Goal: Information Seeking & Learning: Learn about a topic

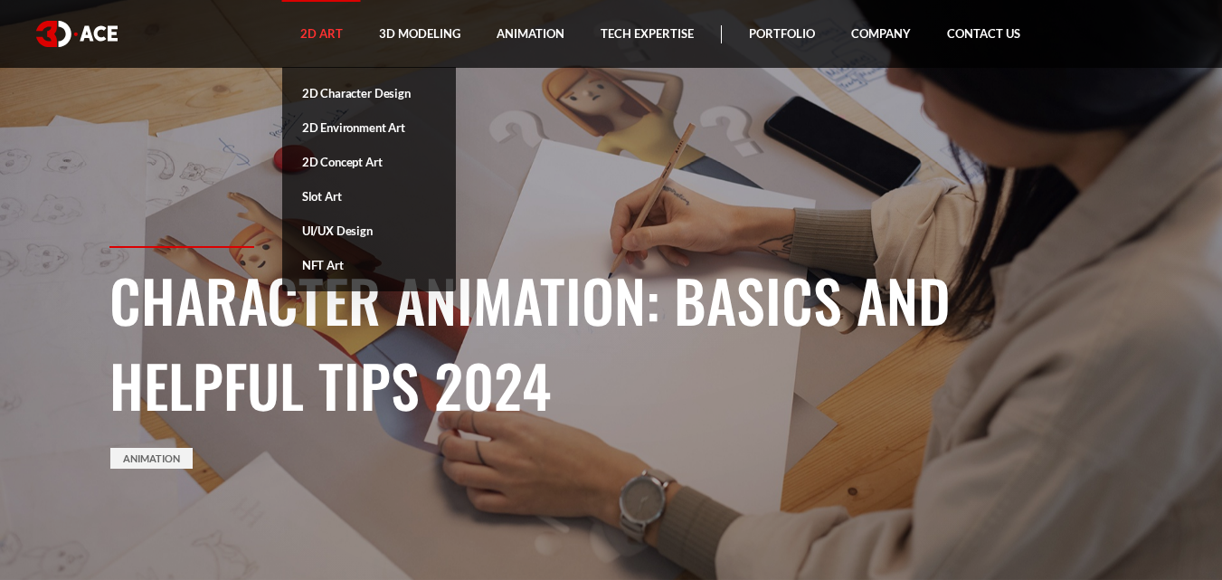
click at [344, 24] on link "2D Art" at bounding box center [321, 34] width 79 height 68
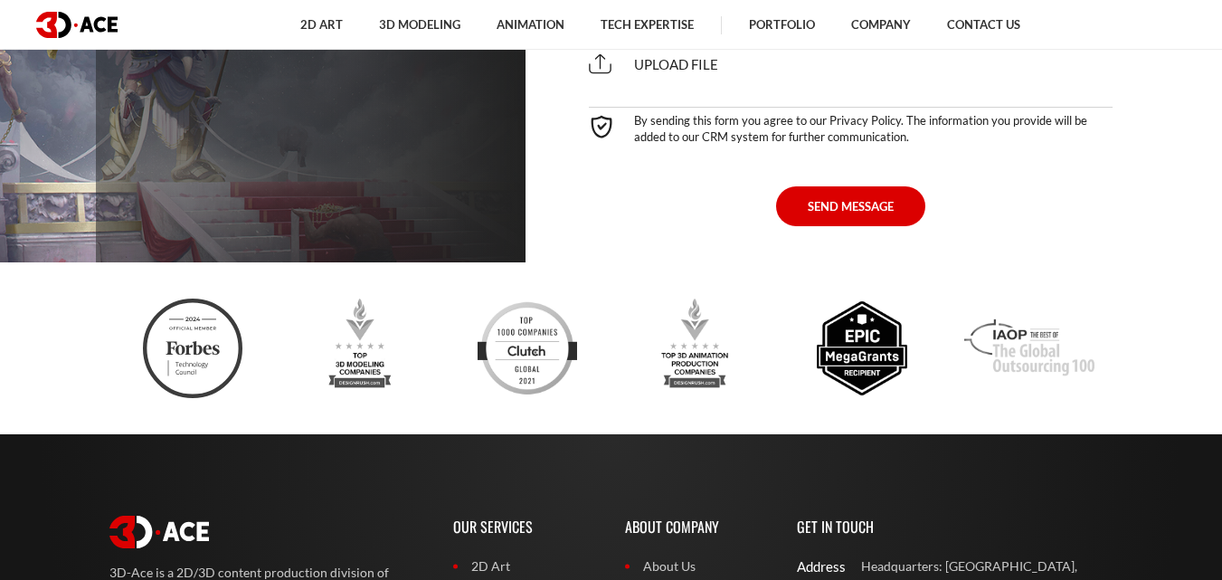
scroll to position [5448, 0]
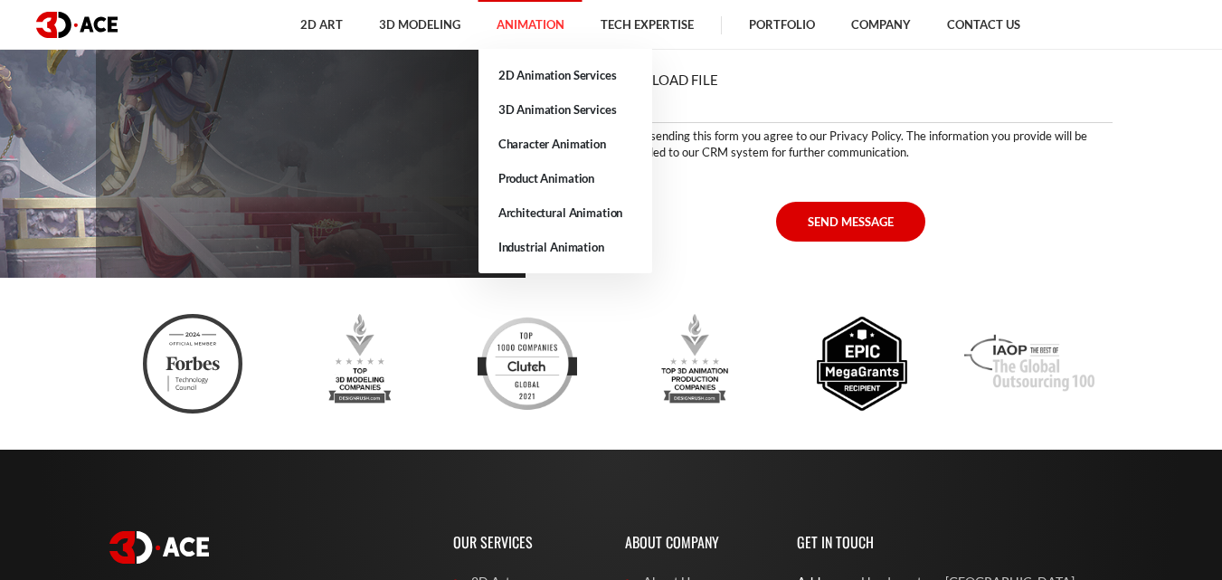
click at [518, 29] on link "Animation" at bounding box center [531, 25] width 104 height 50
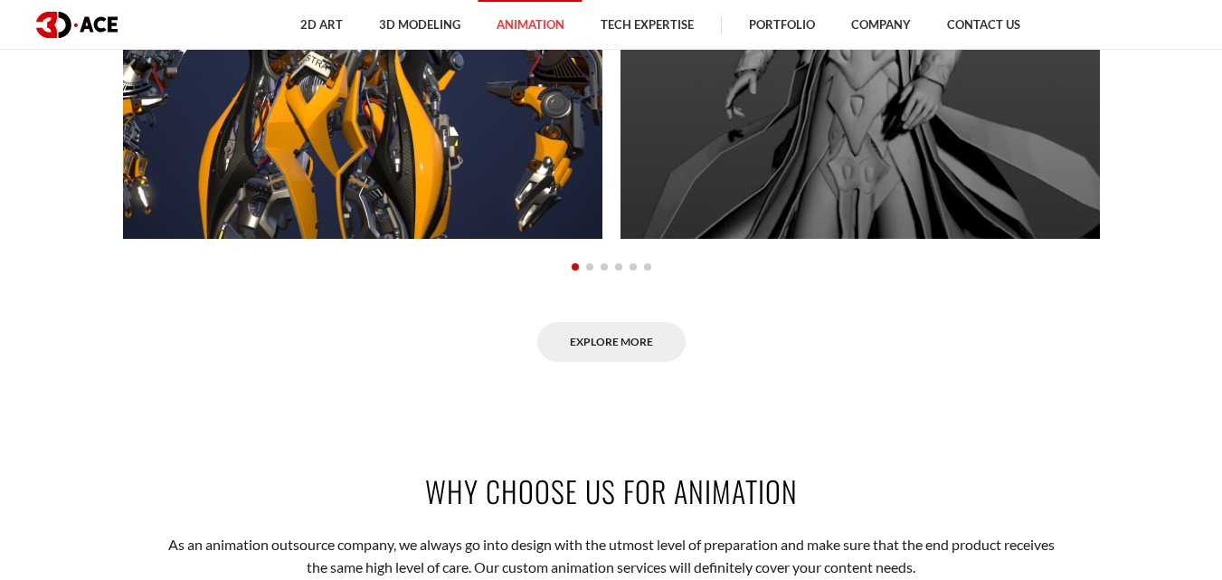
scroll to position [1719, 0]
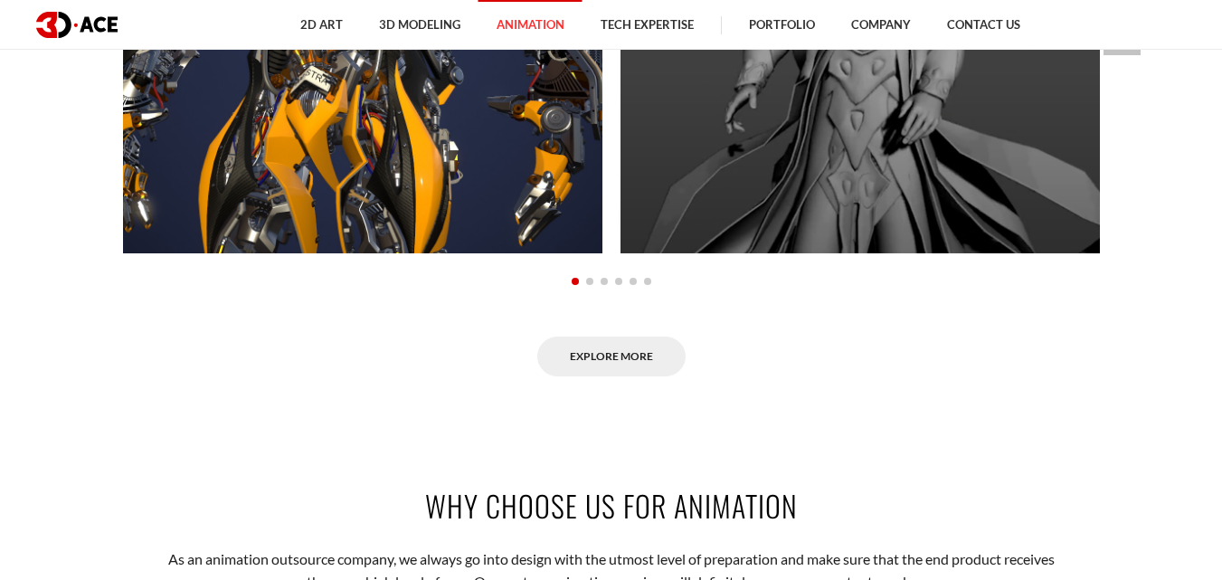
click at [587, 282] on span "Go to slide 2" at bounding box center [589, 281] width 7 height 7
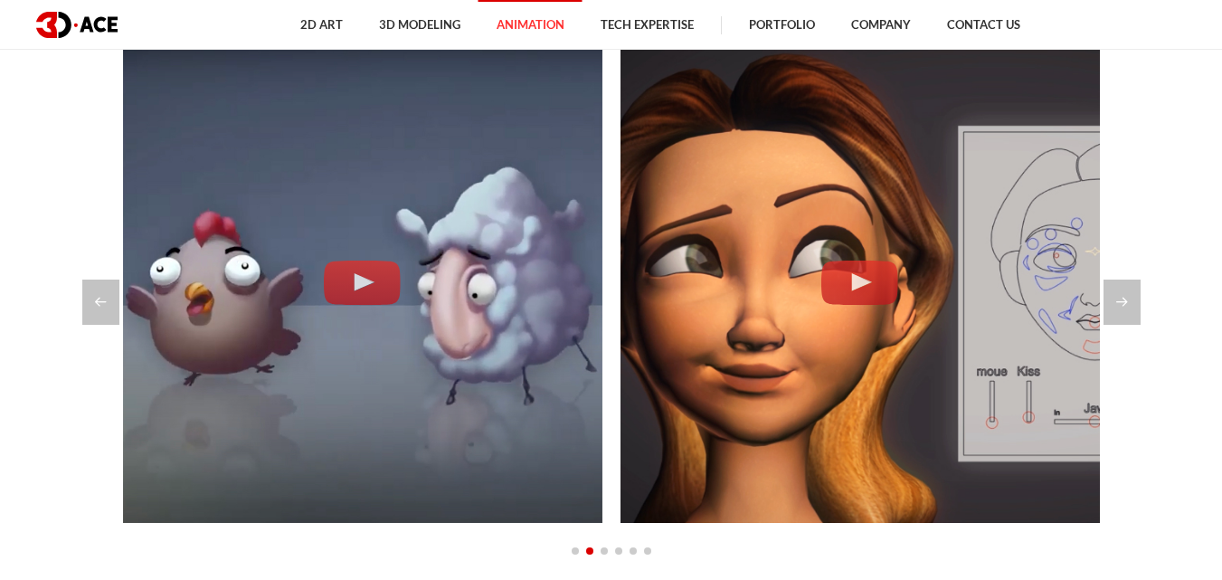
scroll to position [1447, 0]
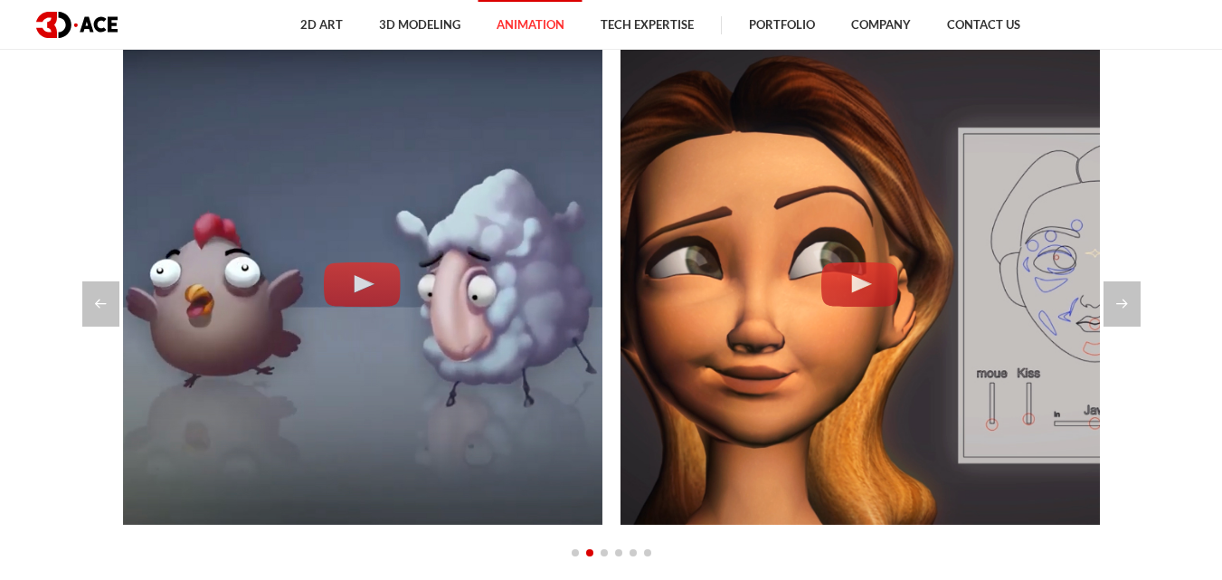
click at [601, 552] on span "Go to slide 3" at bounding box center [604, 552] width 7 height 7
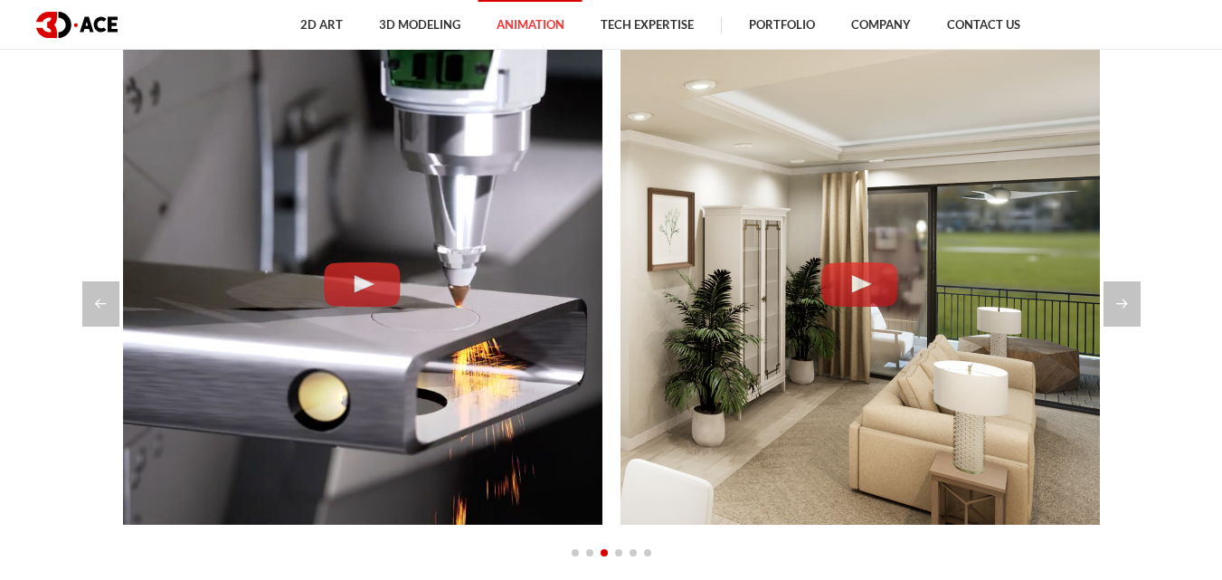
click at [613, 556] on div at bounding box center [611, 551] width 977 height 21
click at [618, 554] on span "Go to slide 4" at bounding box center [618, 552] width 7 height 7
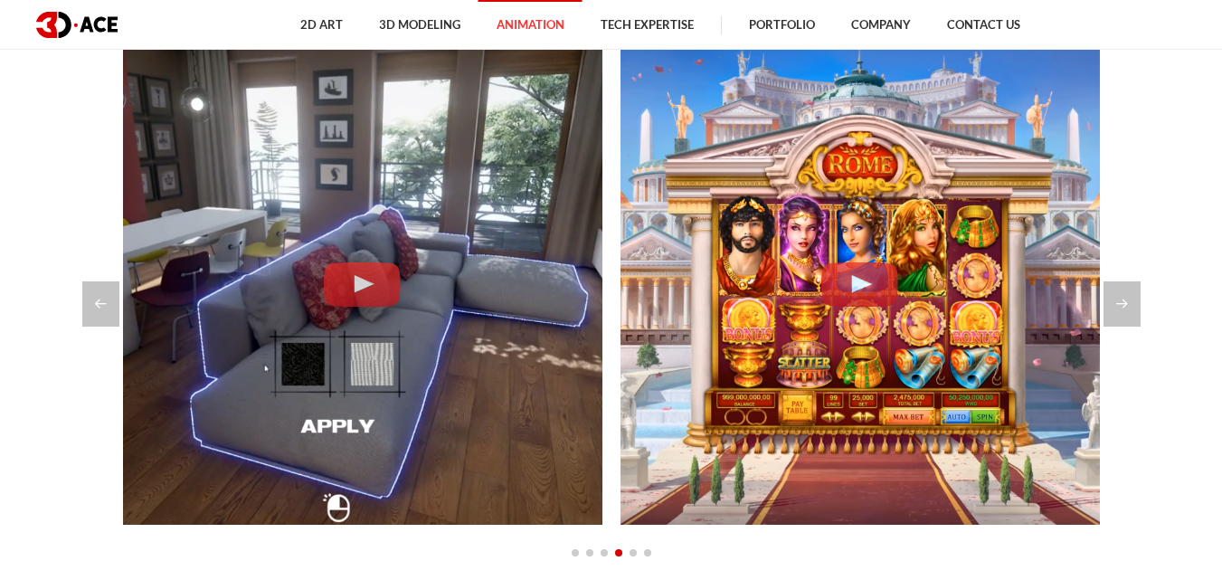
click at [628, 544] on div at bounding box center [611, 551] width 977 height 21
click at [635, 547] on div at bounding box center [611, 551] width 977 height 21
click at [632, 553] on span "Go to slide 5" at bounding box center [633, 552] width 7 height 7
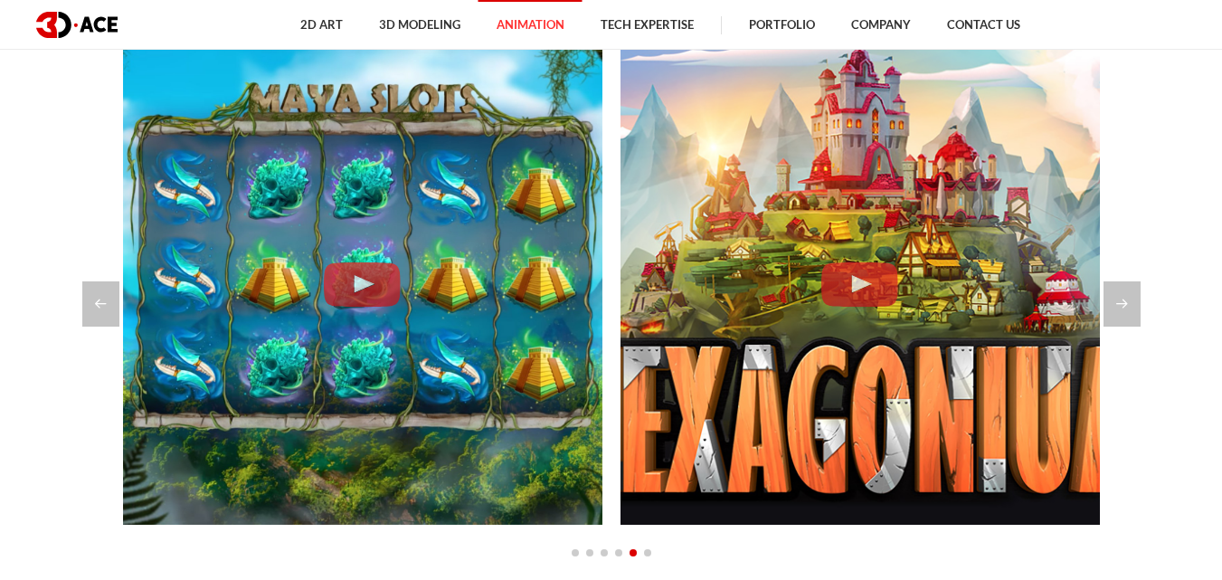
click at [647, 552] on span "Go to slide 6" at bounding box center [647, 552] width 7 height 7
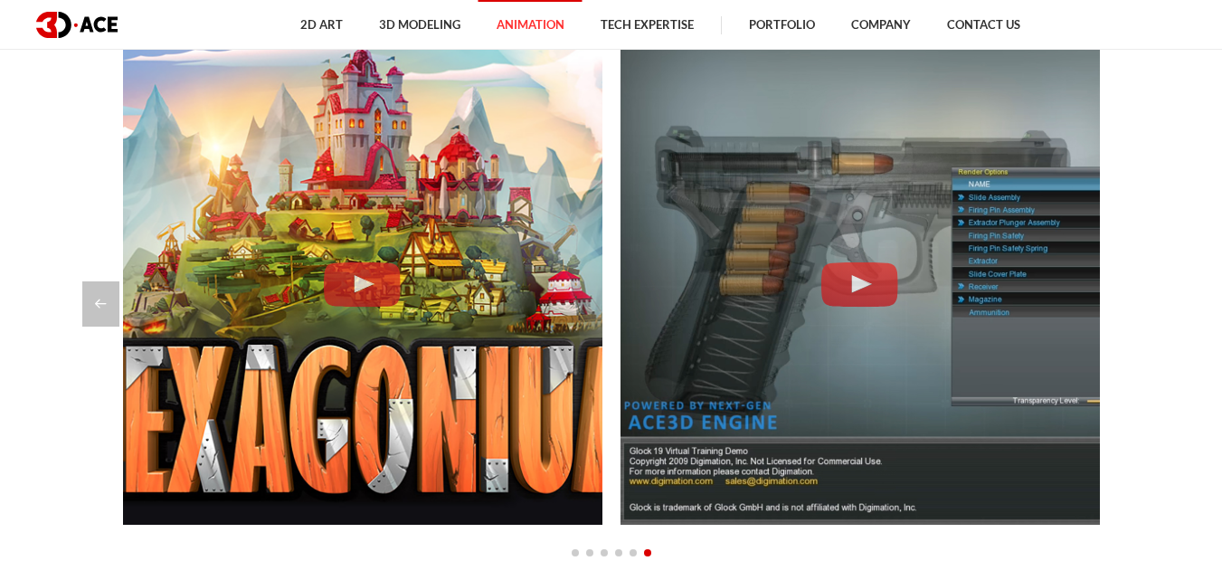
click at [574, 553] on span "Go to slide 1" at bounding box center [575, 552] width 7 height 7
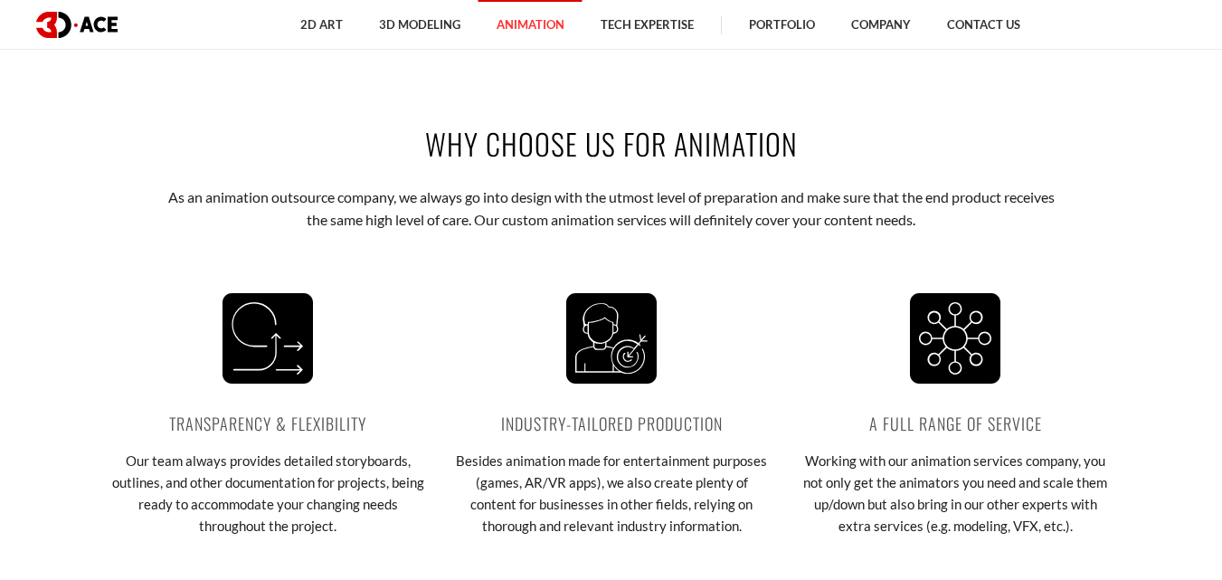
scroll to position [1719, 0]
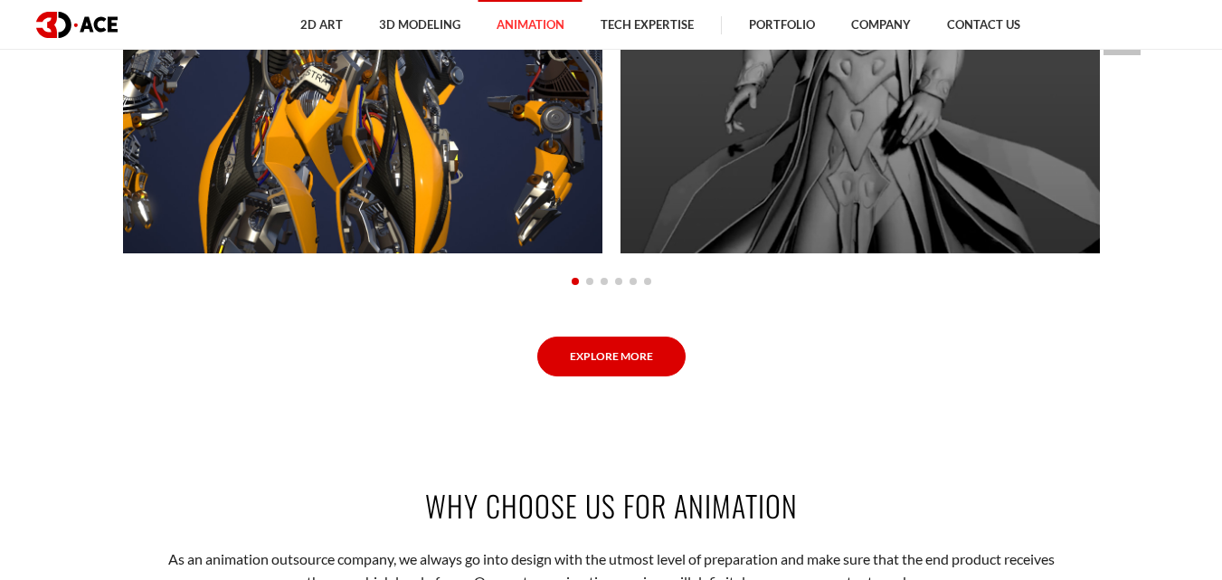
click at [654, 345] on link "Explore More" at bounding box center [611, 357] width 148 height 41
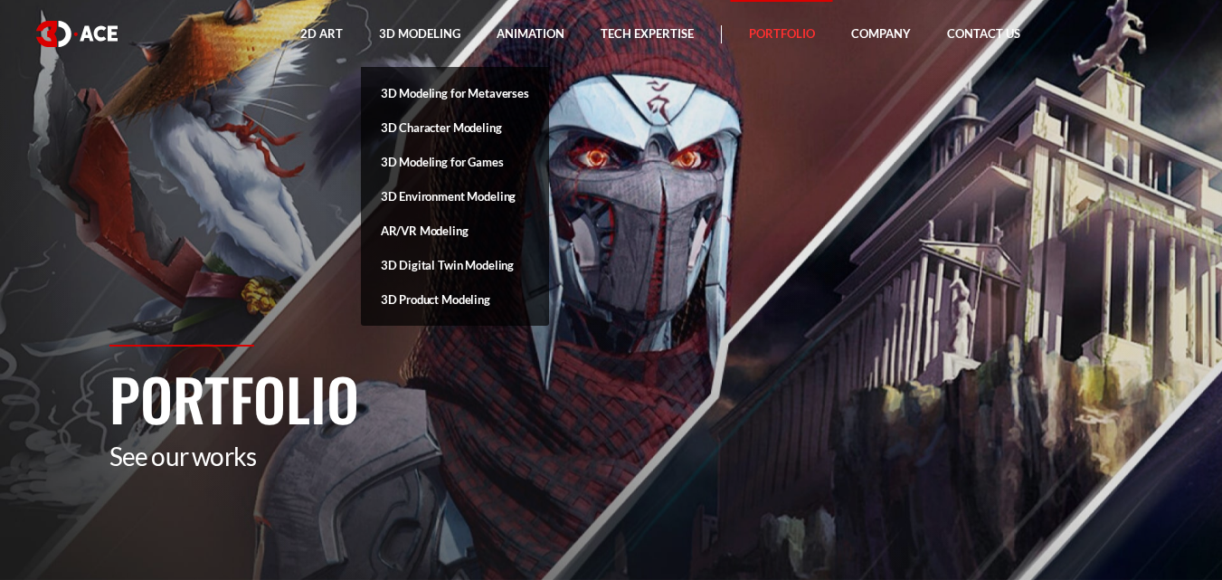
click at [435, 126] on link "3D Character Modeling" at bounding box center [455, 127] width 188 height 34
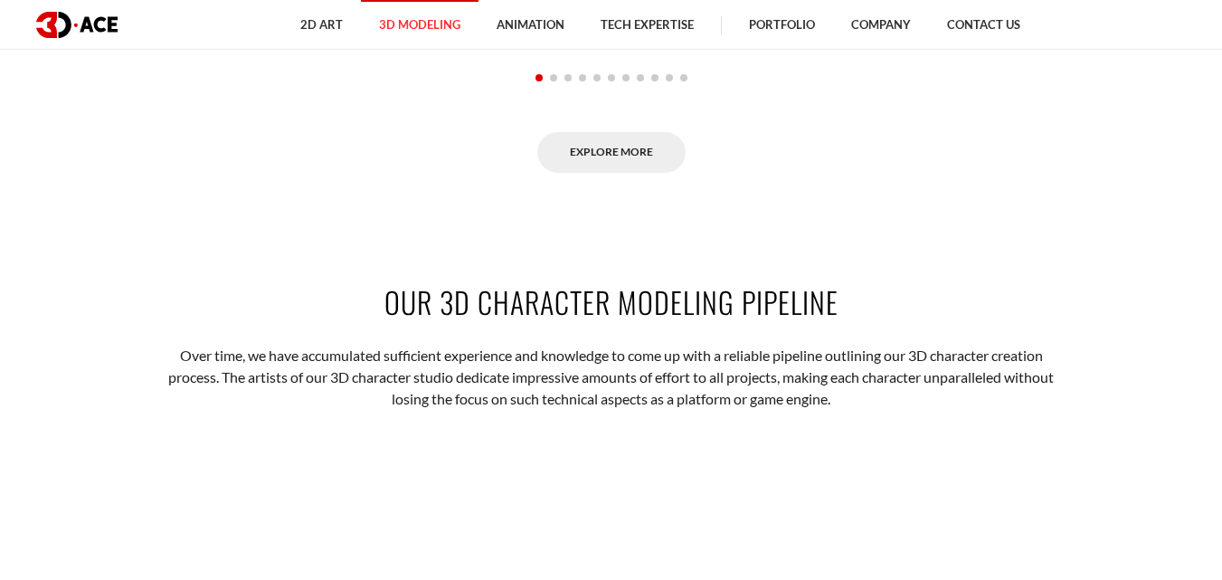
scroll to position [1900, 0]
